Goal: Transaction & Acquisition: Book appointment/travel/reservation

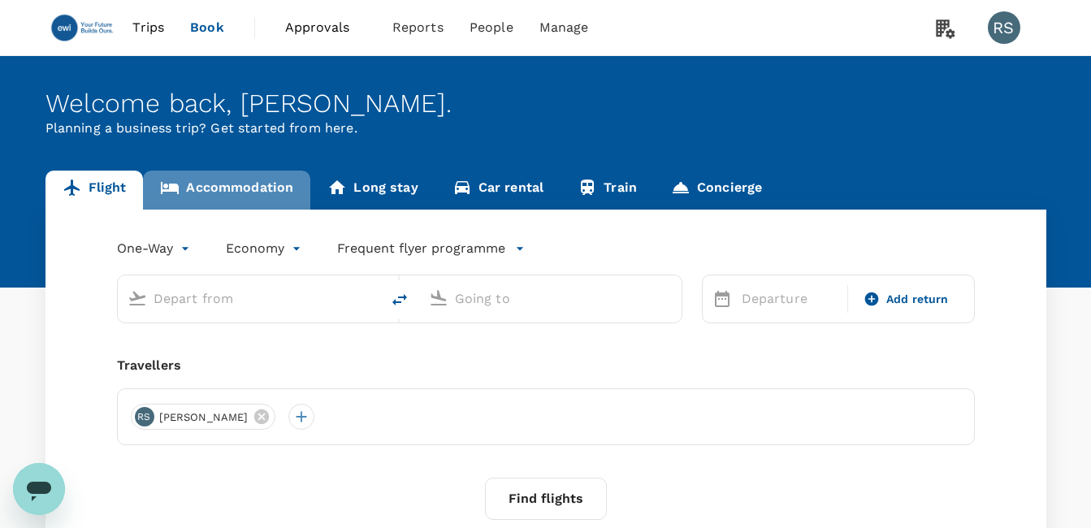
click at [247, 193] on link "Accommodation" at bounding box center [226, 190] width 167 height 39
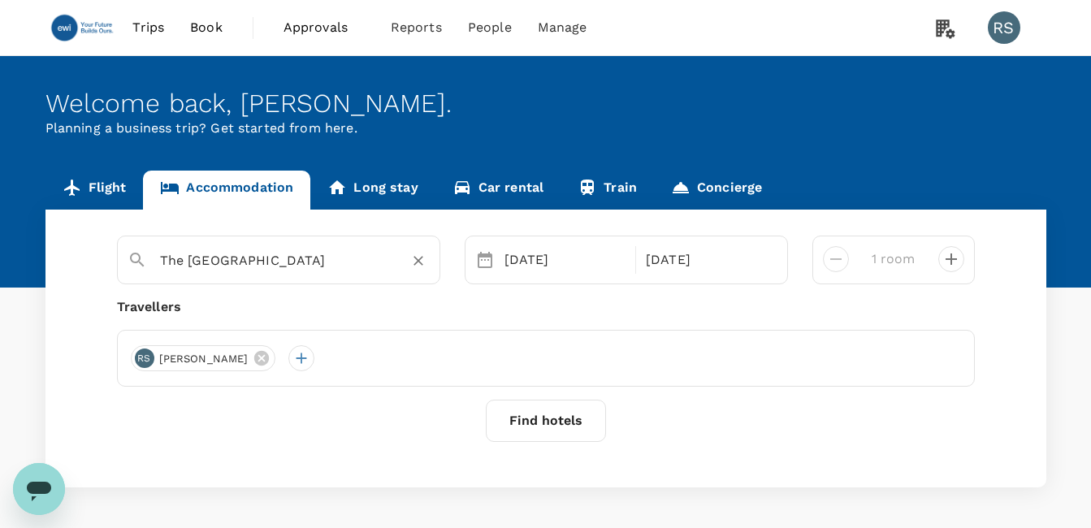
click at [236, 247] on div "The [GEOGRAPHIC_DATA]" at bounding box center [288, 254] width 283 height 39
click at [230, 269] on input "The [GEOGRAPHIC_DATA]" at bounding box center [272, 260] width 224 height 25
click at [229, 265] on input "The [GEOGRAPHIC_DATA]" at bounding box center [272, 260] width 224 height 25
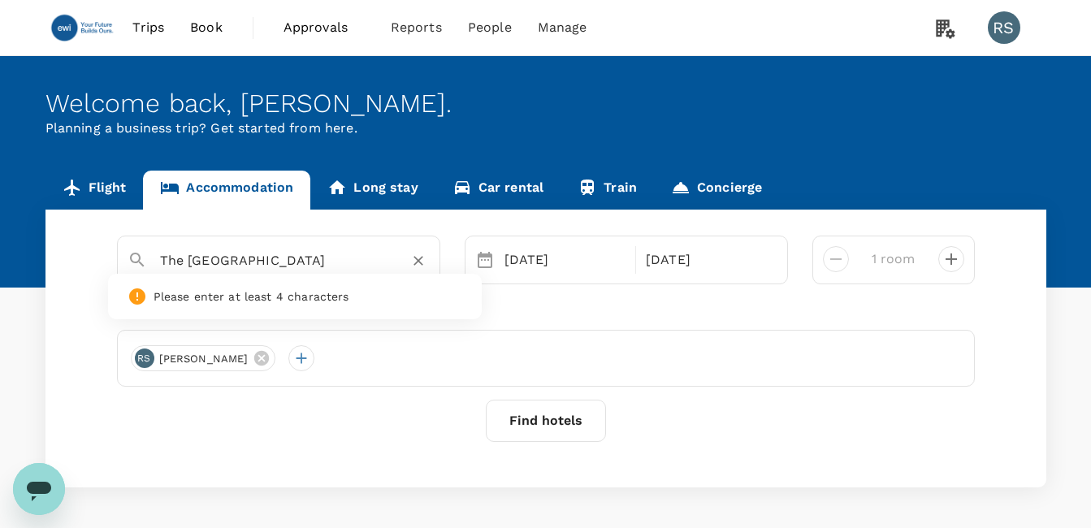
paste input "[GEOGRAPHIC_DATA]"
click at [205, 314] on div "[GEOGRAPHIC_DATA]" at bounding box center [290, 313] width 286 height 17
type input "[GEOGRAPHIC_DATA]"
click at [543, 267] on div "[DATE]" at bounding box center [565, 260] width 135 height 32
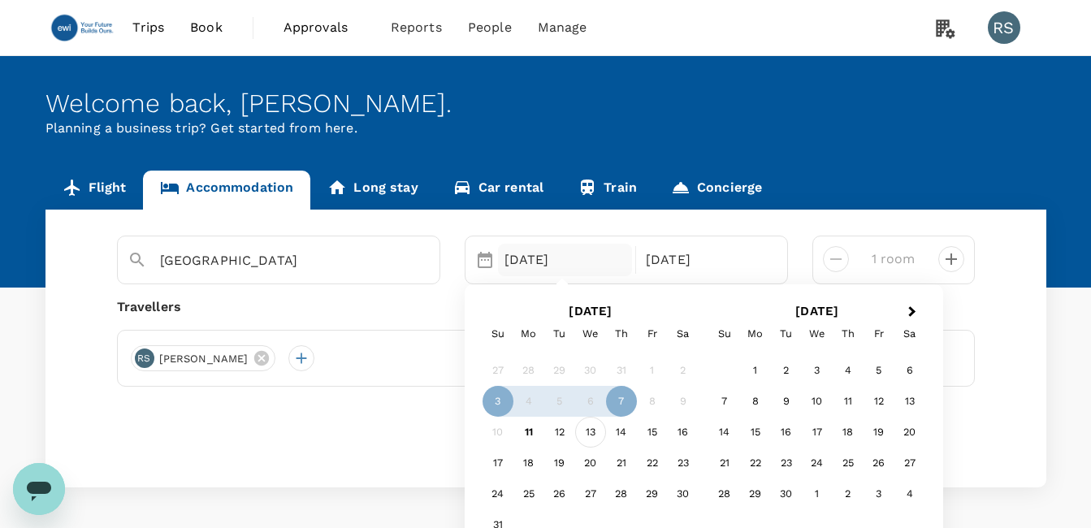
click at [590, 434] on div "13" at bounding box center [590, 432] width 31 height 31
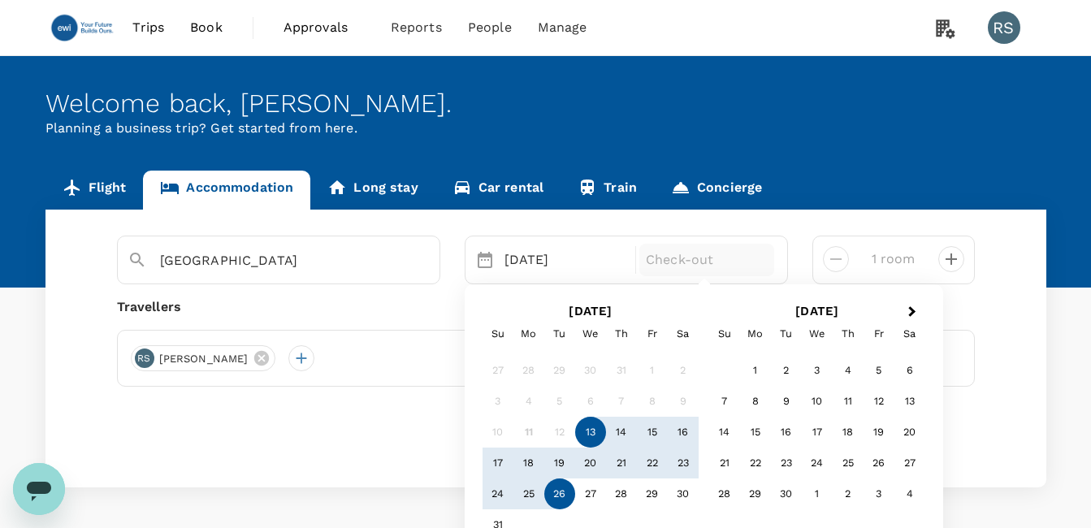
scroll to position [62, 0]
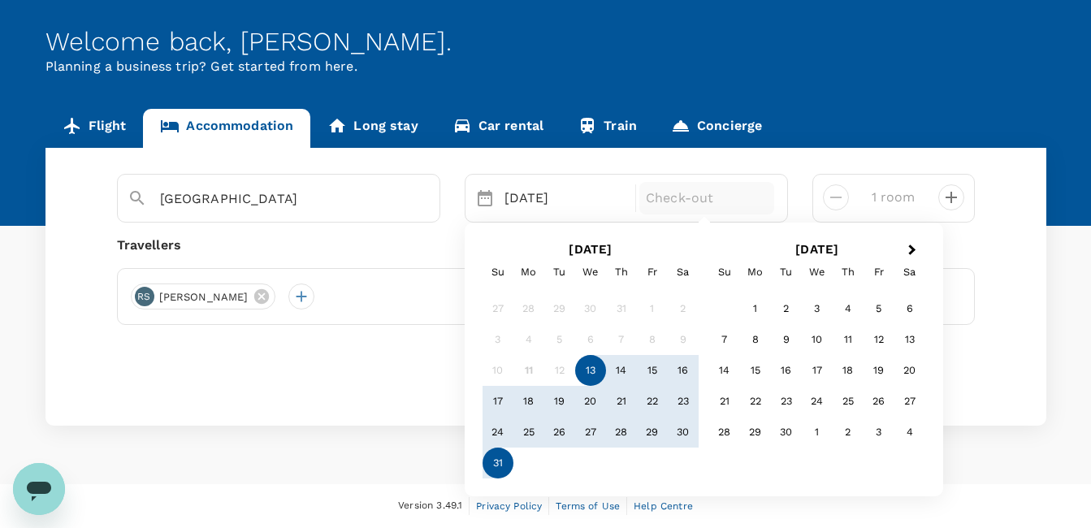
click at [494, 461] on div "31" at bounding box center [498, 463] width 31 height 31
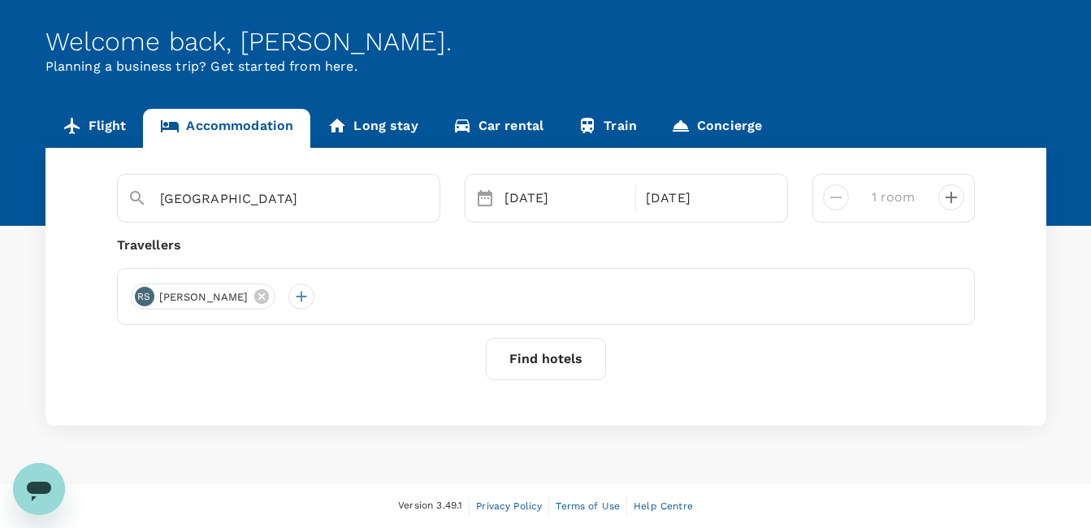
click at [560, 366] on button "Find hotels" at bounding box center [546, 359] width 120 height 42
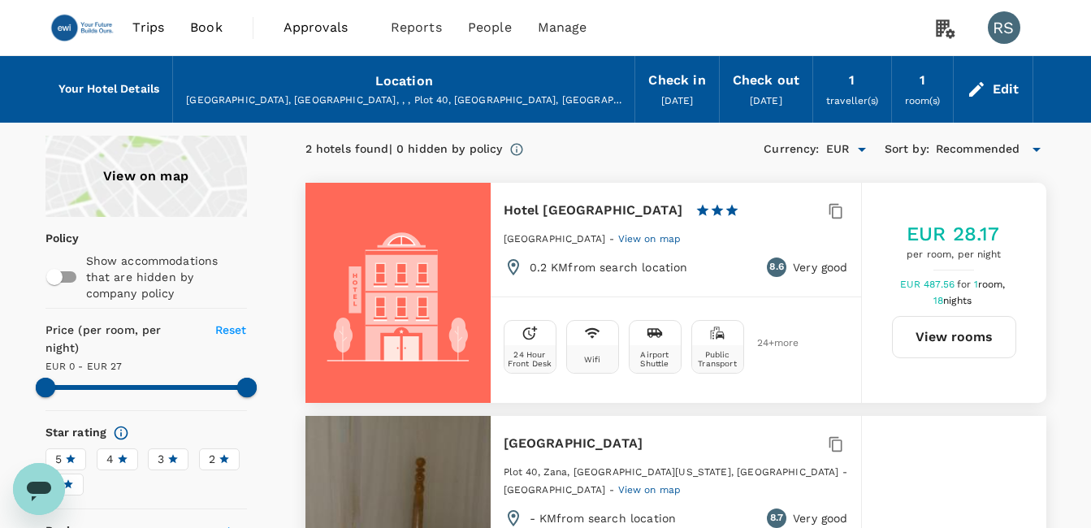
click at [1001, 86] on div "Edit" at bounding box center [1006, 89] width 27 height 23
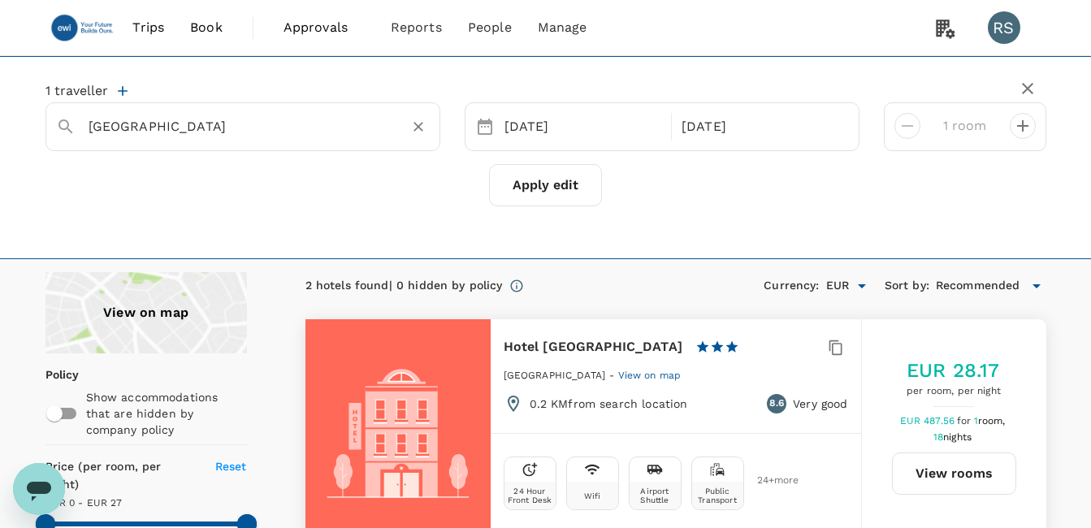
click at [215, 131] on input "[GEOGRAPHIC_DATA]" at bounding box center [237, 126] width 296 height 25
paste input "[GEOGRAPHIC_DATA]"
drag, startPoint x: 123, startPoint y: 128, endPoint x: 248, endPoint y: 128, distance: 125.1
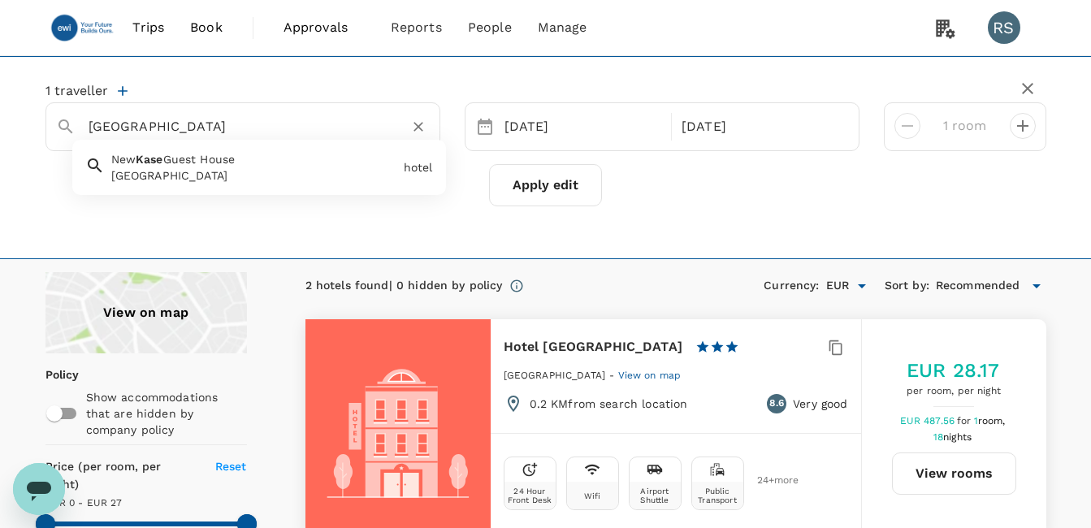
click at [248, 128] on input "[GEOGRAPHIC_DATA]" at bounding box center [237, 126] width 296 height 25
click at [151, 131] on input "[GEOGRAPHIC_DATA]" at bounding box center [237, 126] width 296 height 25
type input "[GEOGRAPHIC_DATA]"
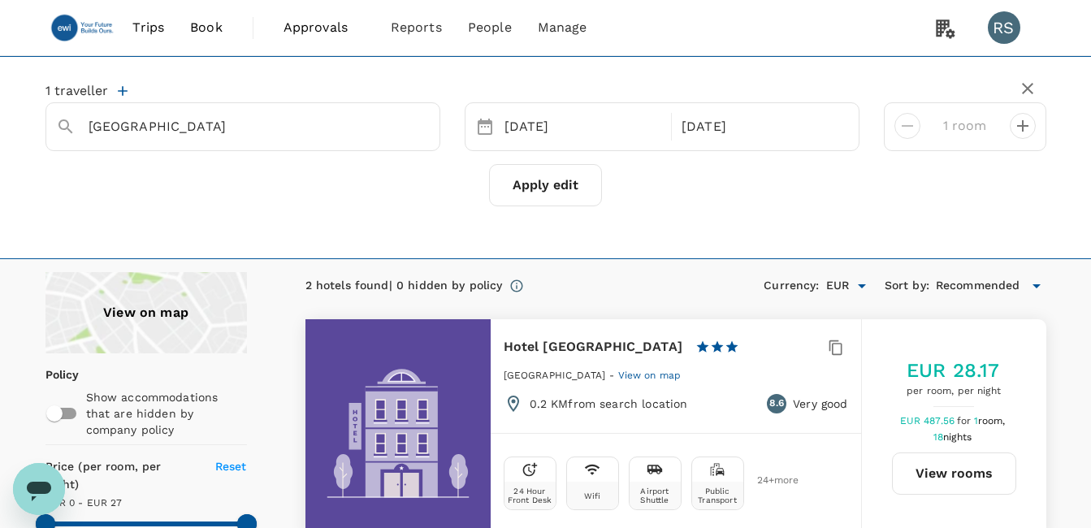
type input "27"
